Goal: Use online tool/utility: Utilize a website feature to perform a specific function

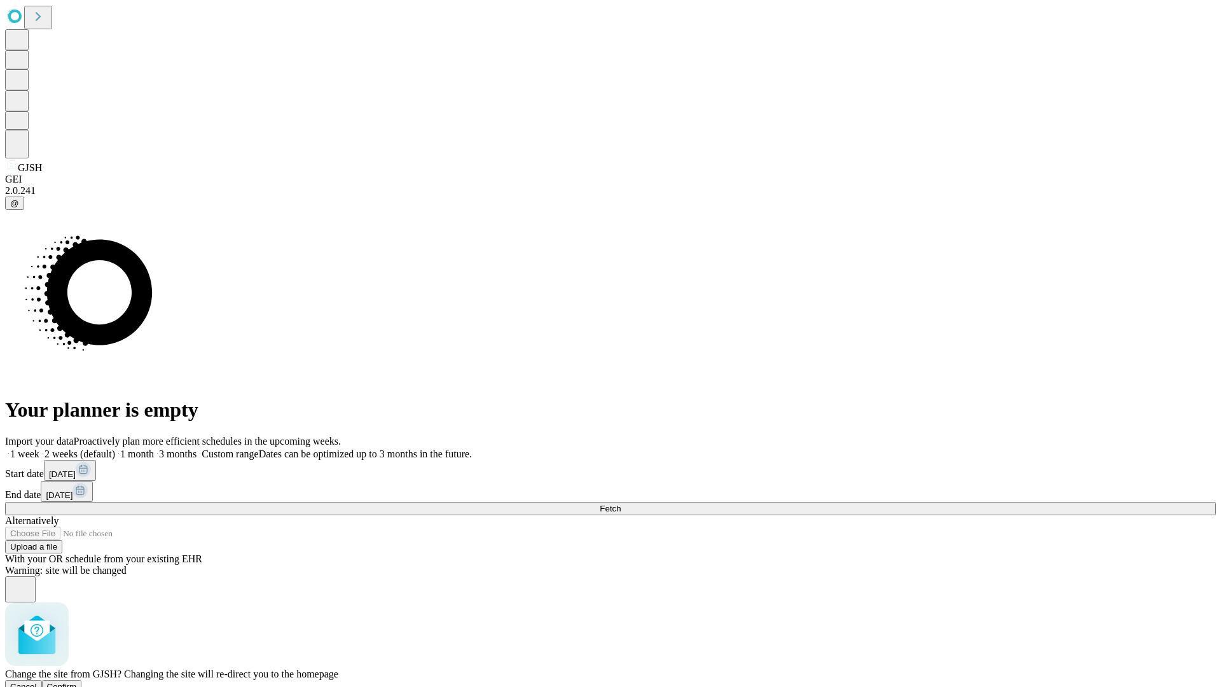
click at [77, 682] on span "Confirm" at bounding box center [62, 687] width 30 height 10
click at [39, 448] on label "1 week" at bounding box center [22, 453] width 34 height 11
click at [620, 504] on span "Fetch" at bounding box center [610, 509] width 21 height 10
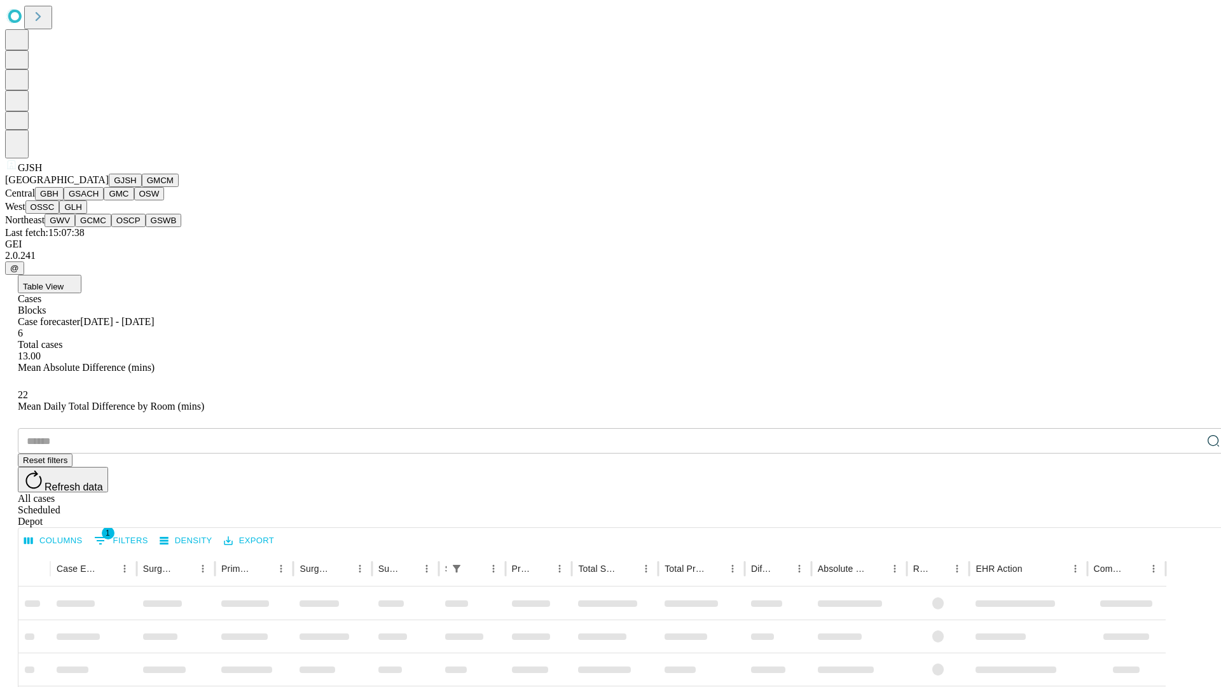
click at [142, 187] on button "GMCM" at bounding box center [160, 180] width 37 height 13
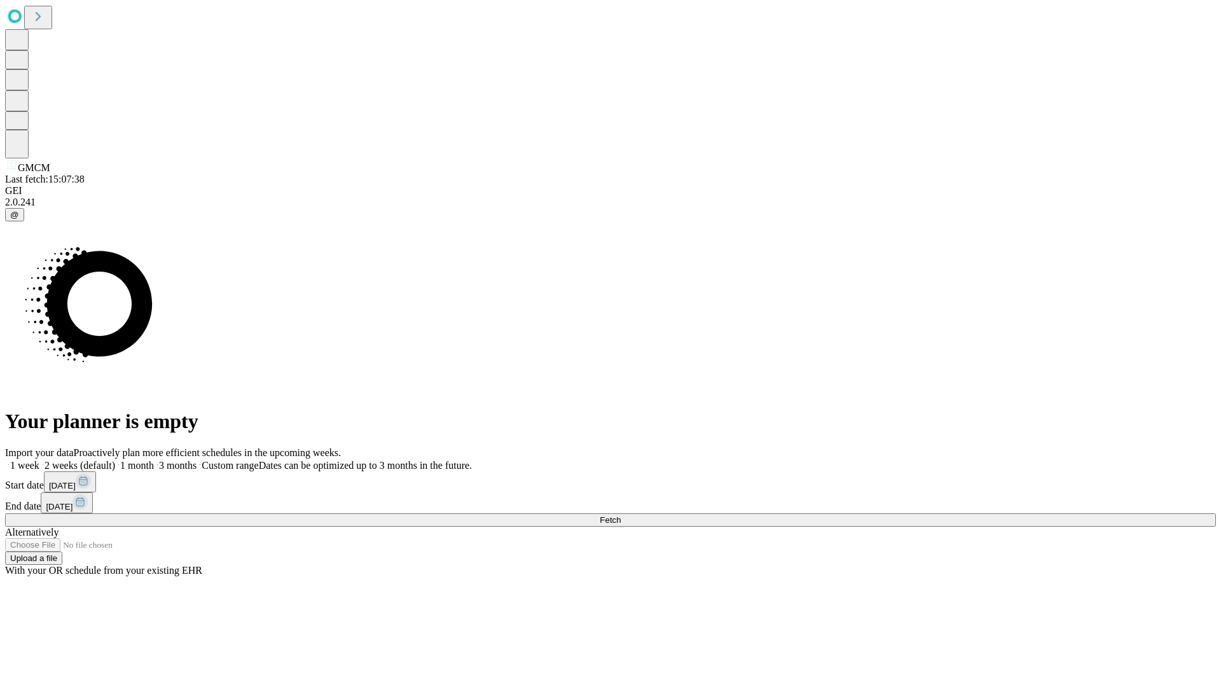
click at [39, 460] on label "1 week" at bounding box center [22, 465] width 34 height 11
click at [620, 515] on span "Fetch" at bounding box center [610, 520] width 21 height 10
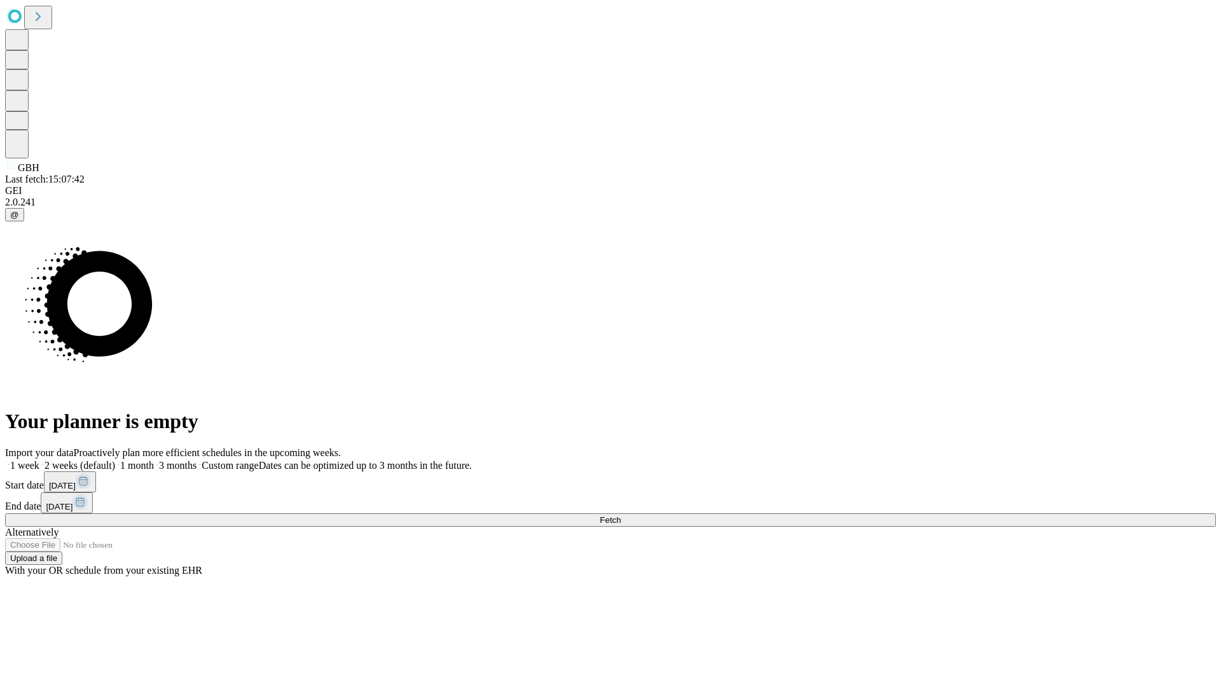
click at [620, 515] on span "Fetch" at bounding box center [610, 520] width 21 height 10
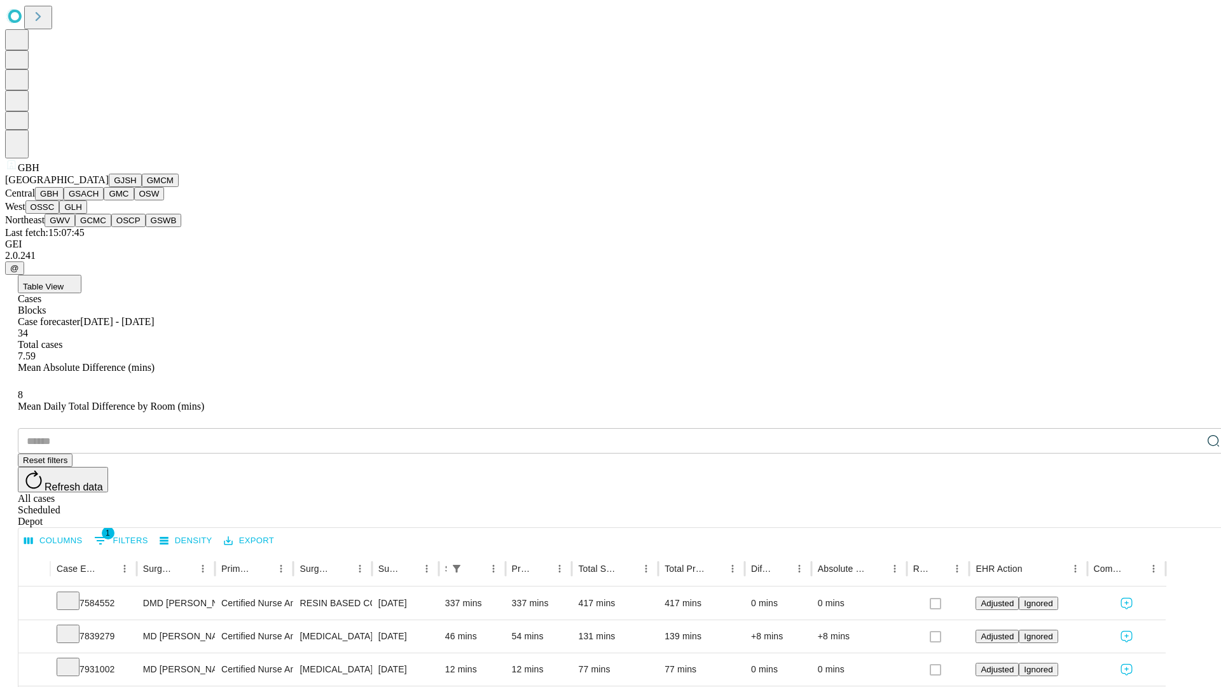
click at [99, 200] on button "GSACH" at bounding box center [84, 193] width 40 height 13
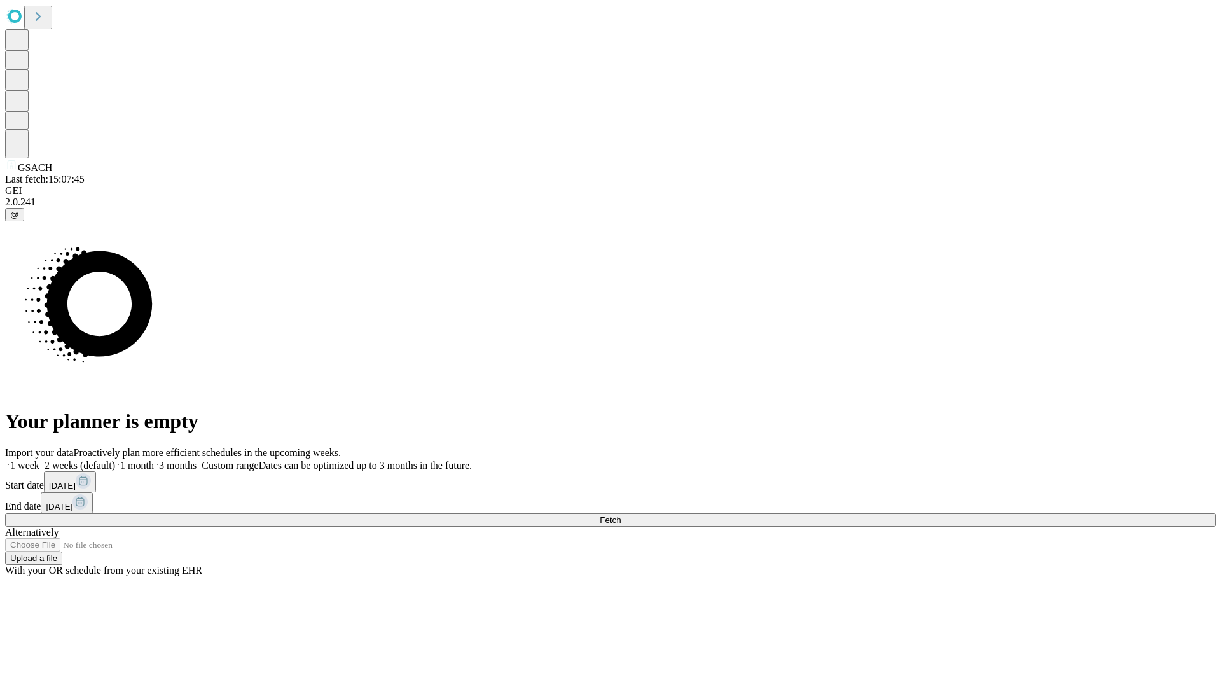
click at [620, 515] on span "Fetch" at bounding box center [610, 520] width 21 height 10
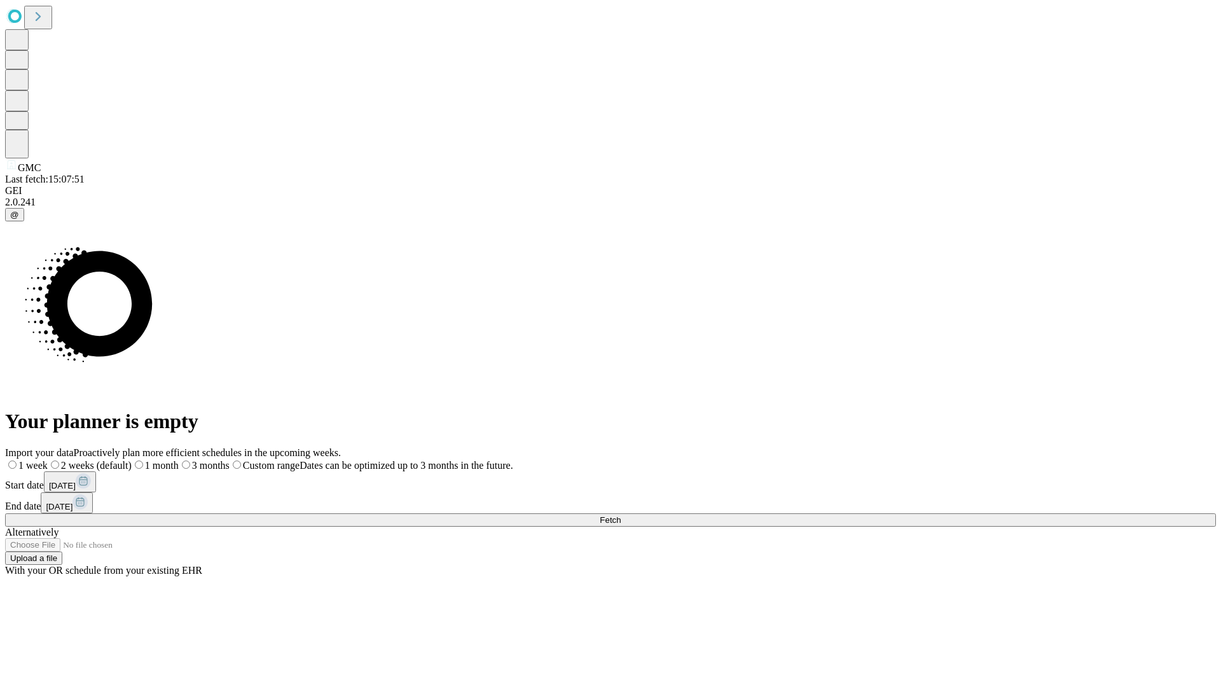
click at [48, 460] on label "1 week" at bounding box center [26, 465] width 43 height 11
click at [620, 515] on span "Fetch" at bounding box center [610, 520] width 21 height 10
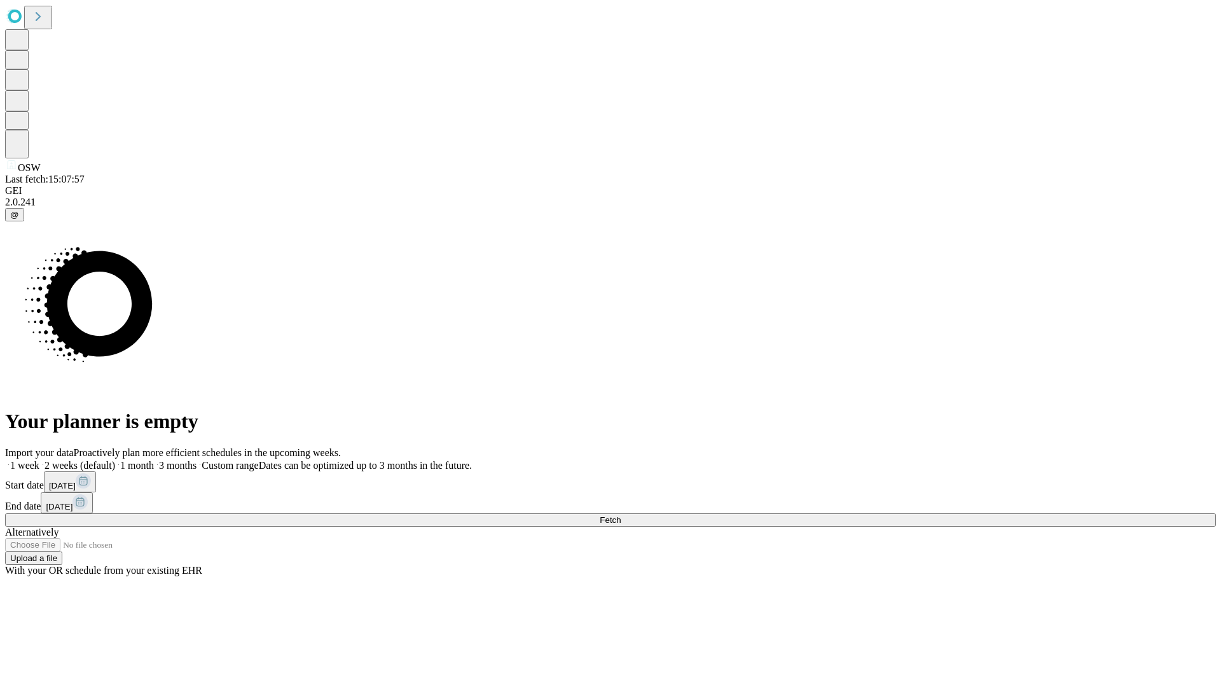
click at [39, 460] on label "1 week" at bounding box center [22, 465] width 34 height 11
click at [620, 515] on span "Fetch" at bounding box center [610, 520] width 21 height 10
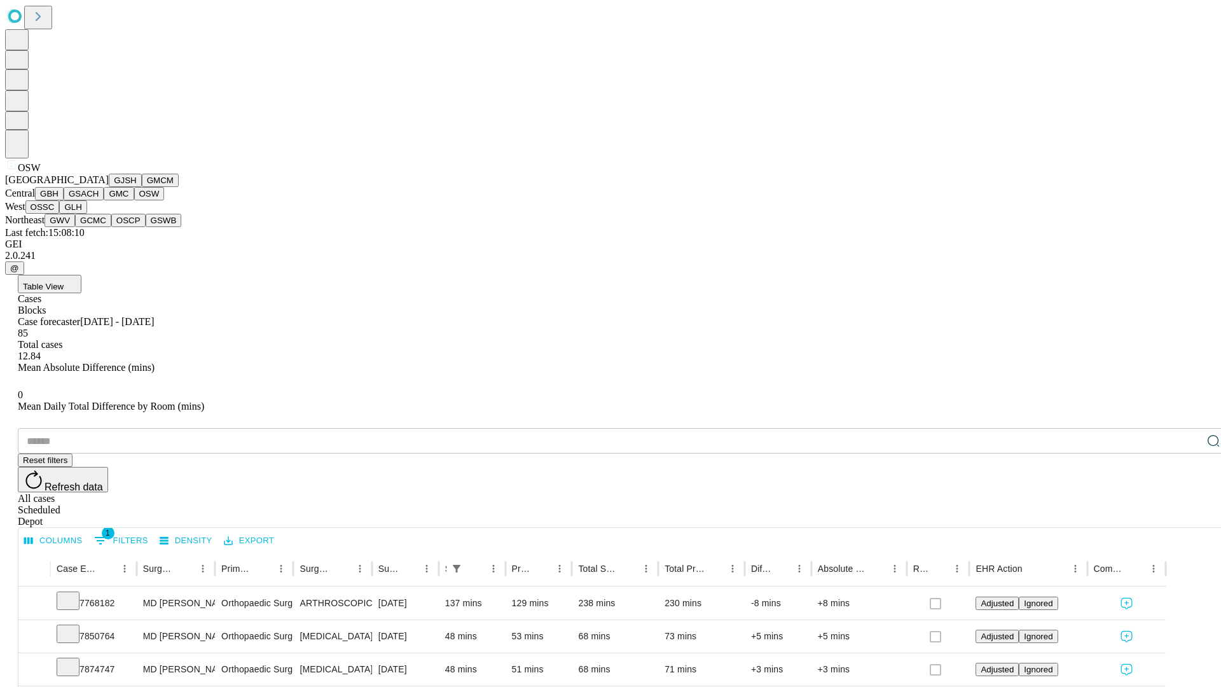
click at [60, 214] on button "OSSC" at bounding box center [42, 206] width 34 height 13
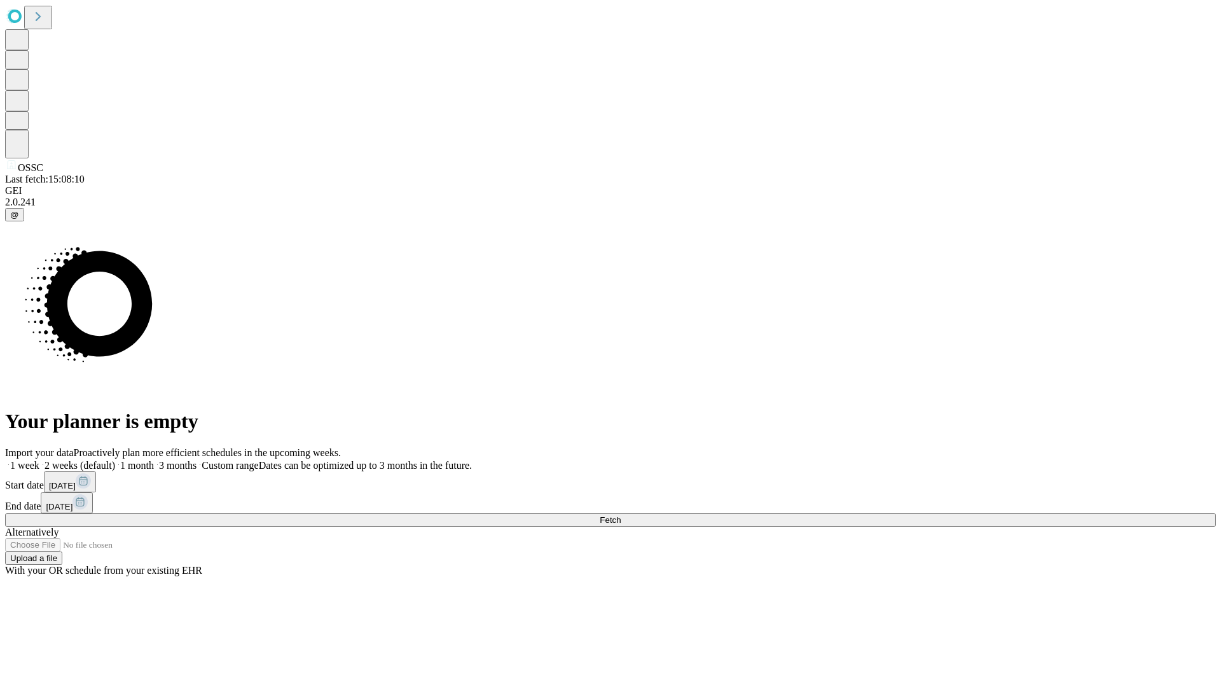
click at [39, 460] on label "1 week" at bounding box center [22, 465] width 34 height 11
click at [620, 515] on span "Fetch" at bounding box center [610, 520] width 21 height 10
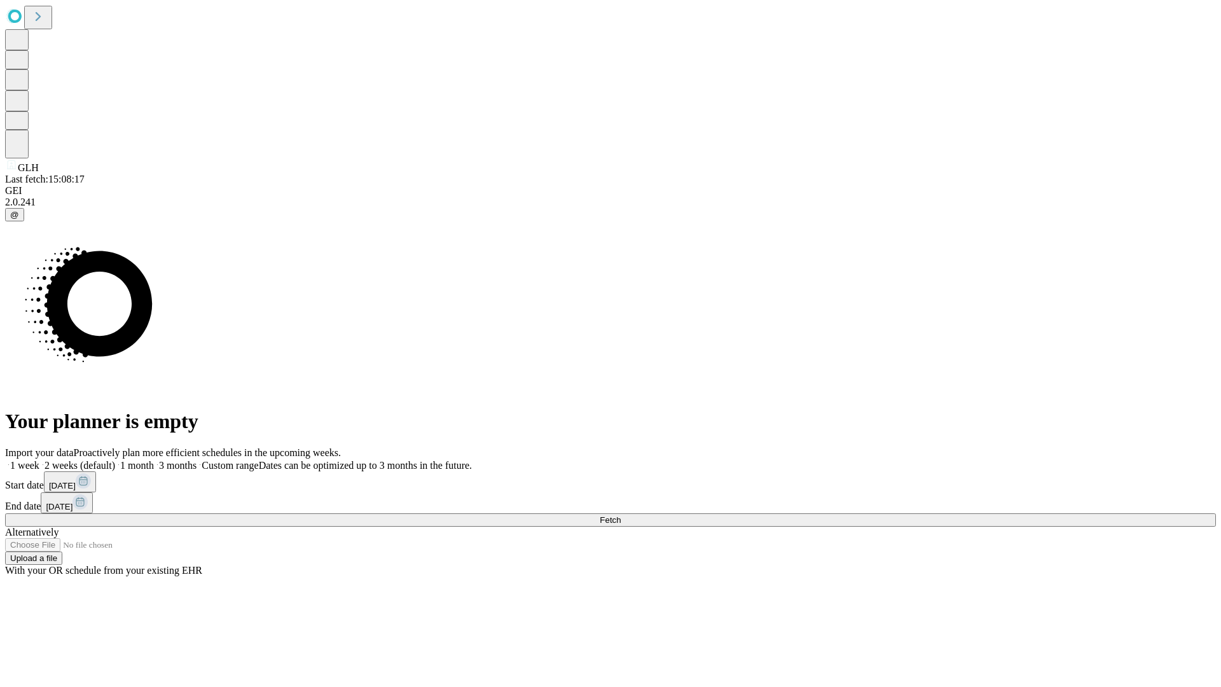
click at [39, 460] on label "1 week" at bounding box center [22, 465] width 34 height 11
click at [620, 515] on span "Fetch" at bounding box center [610, 520] width 21 height 10
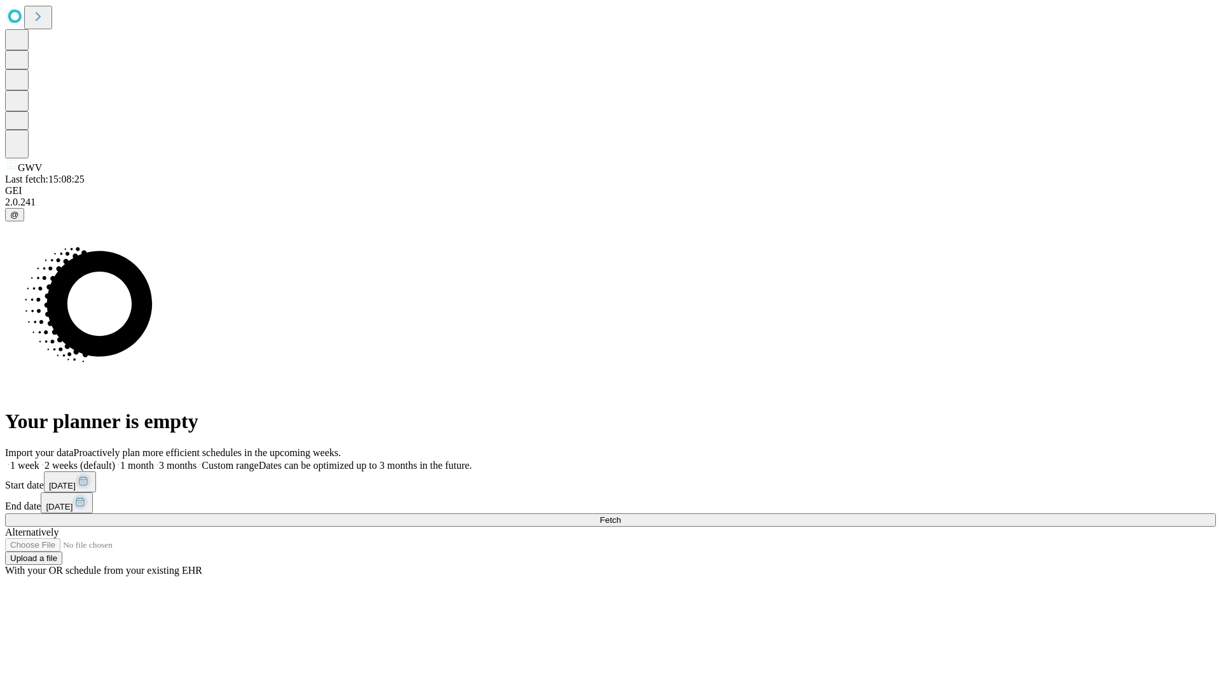
click at [39, 460] on label "1 week" at bounding box center [22, 465] width 34 height 11
click at [620, 515] on span "Fetch" at bounding box center [610, 520] width 21 height 10
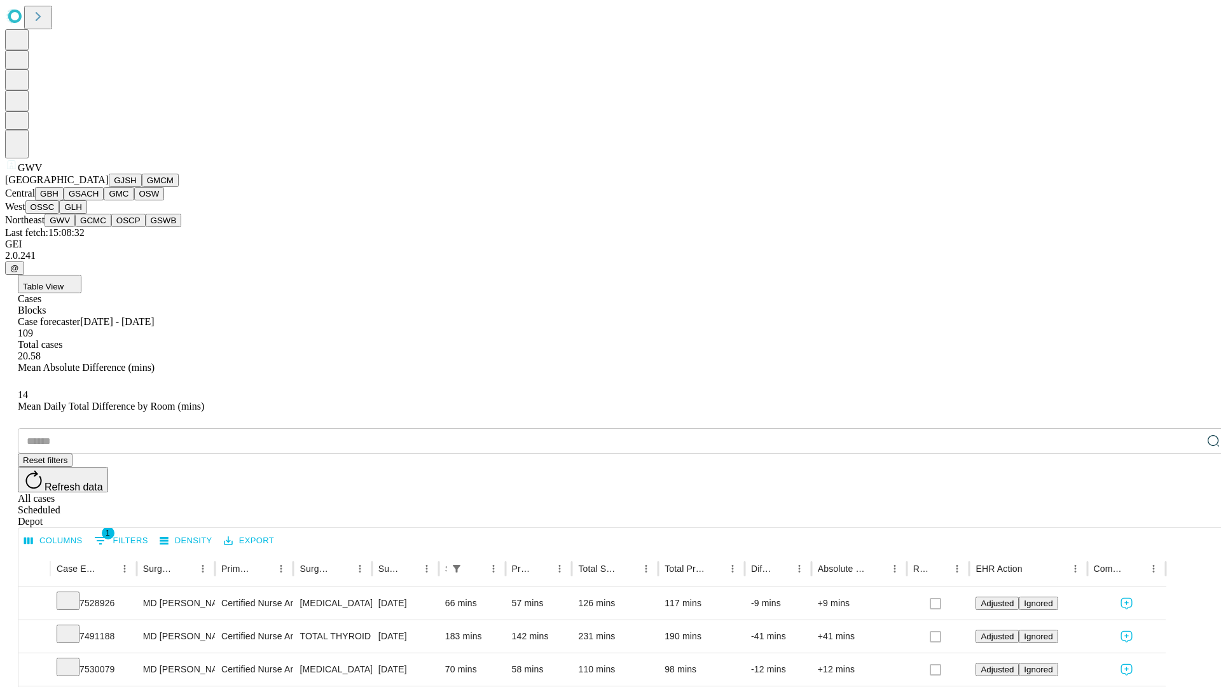
click at [99, 227] on button "GCMC" at bounding box center [93, 220] width 36 height 13
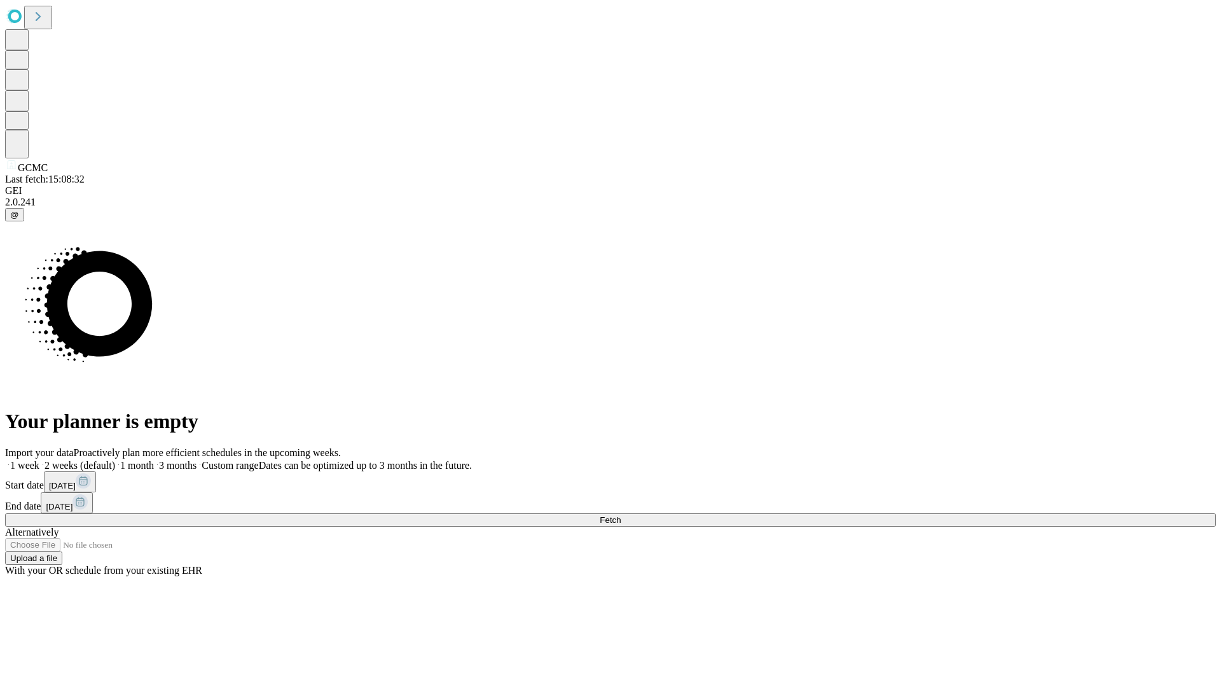
click at [39, 460] on label "1 week" at bounding box center [22, 465] width 34 height 11
click at [620, 515] on span "Fetch" at bounding box center [610, 520] width 21 height 10
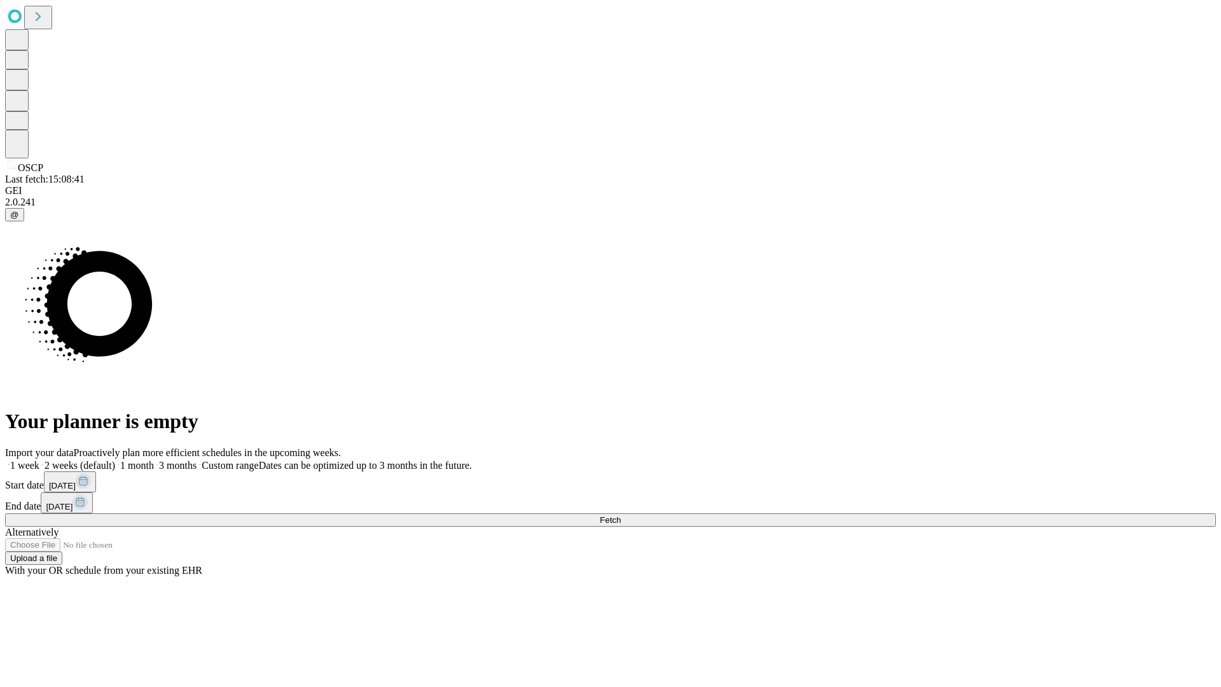
click at [39, 460] on label "1 week" at bounding box center [22, 465] width 34 height 11
click at [620, 515] on span "Fetch" at bounding box center [610, 520] width 21 height 10
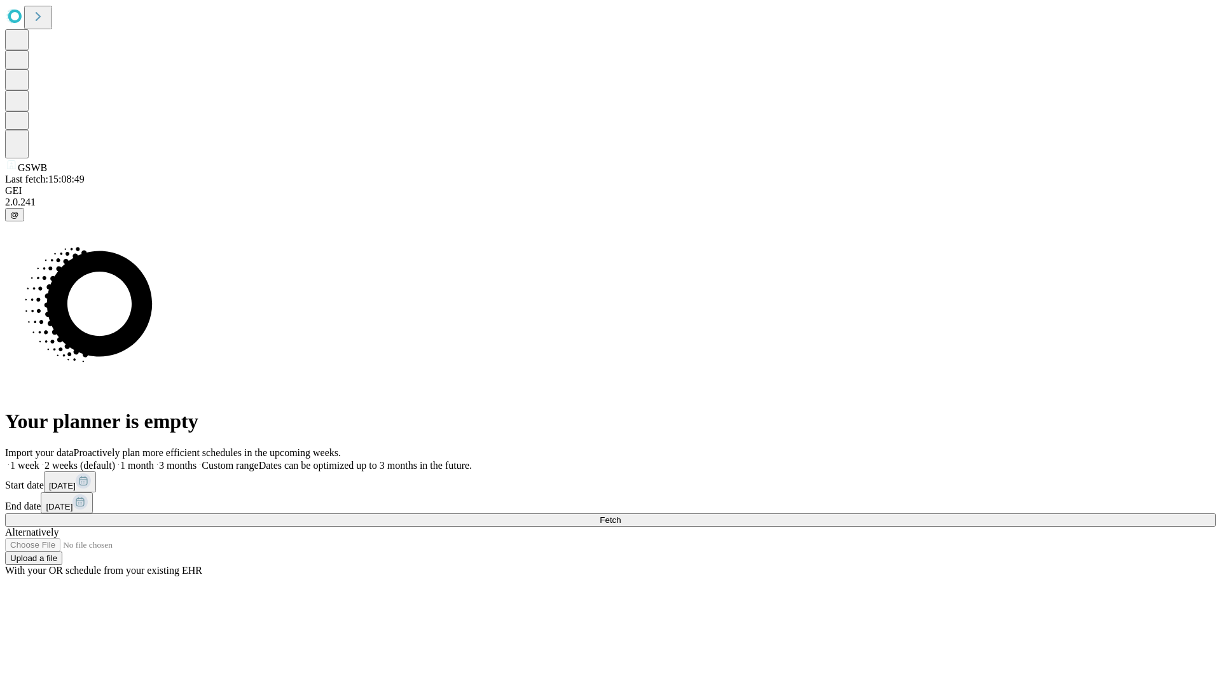
click at [39, 460] on label "1 week" at bounding box center [22, 465] width 34 height 11
click at [620, 515] on span "Fetch" at bounding box center [610, 520] width 21 height 10
